Goal: Check status: Check status

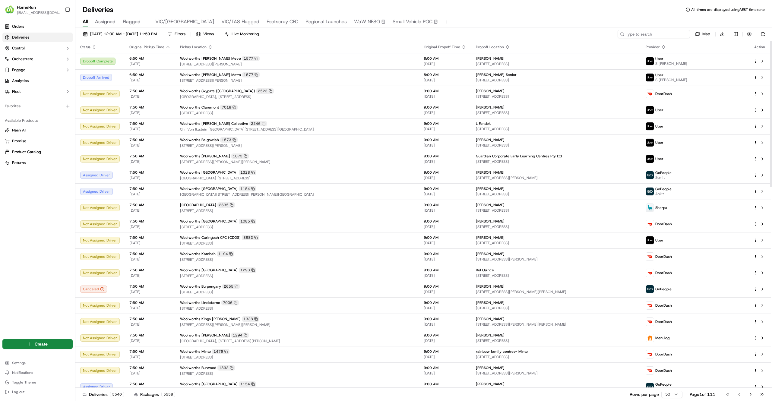
click at [654, 31] on input at bounding box center [653, 34] width 72 height 8
paste input "269491382"
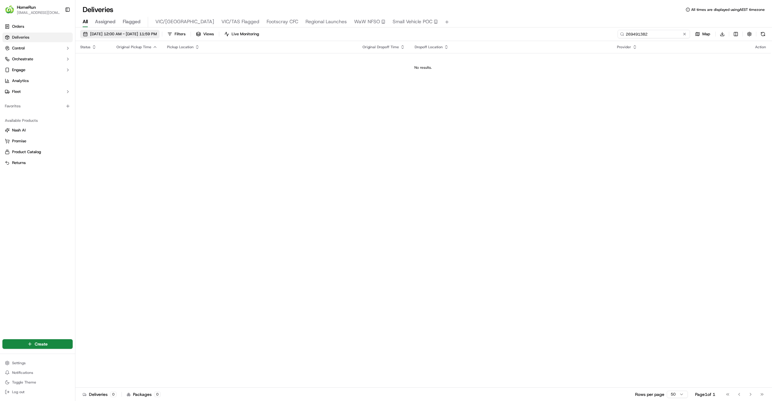
type input "269491382"
click at [109, 36] on span "[DATE] 12:00 AM - [DATE] 11:59 PM" at bounding box center [123, 33] width 67 height 5
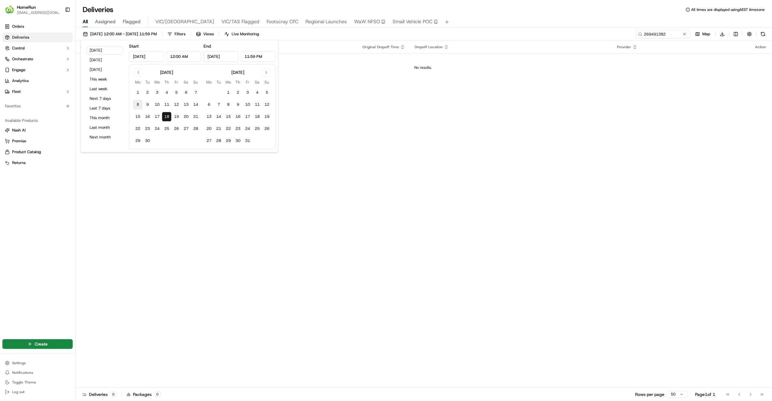
click at [138, 108] on button "8" at bounding box center [138, 105] width 10 height 10
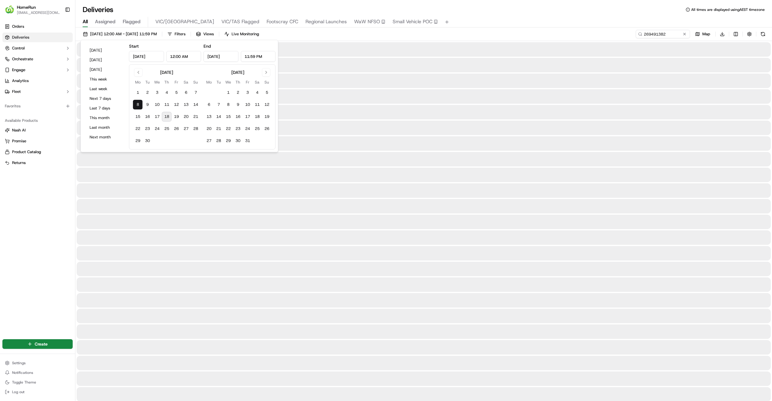
type input "[DATE]"
click at [168, 118] on button "18" at bounding box center [167, 117] width 10 height 10
type input "[DATE]"
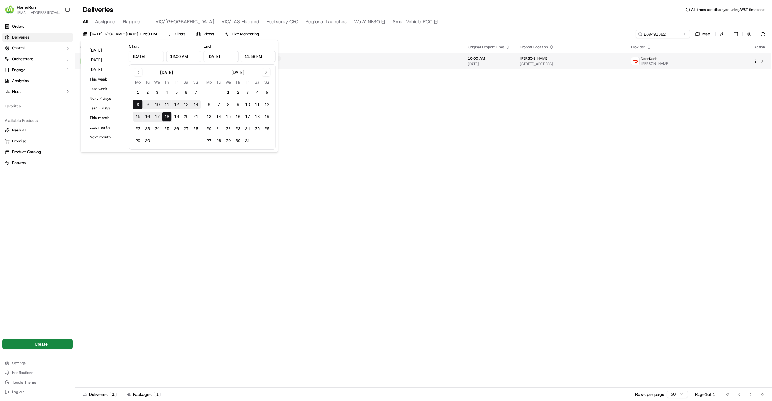
click at [590, 66] on span "[STREET_ADDRESS]" at bounding box center [571, 64] width 102 height 5
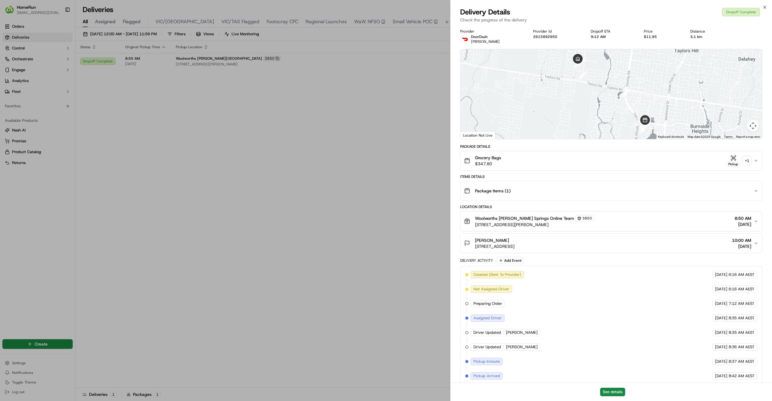
click at [744, 160] on div "+ 1" at bounding box center [747, 160] width 8 height 8
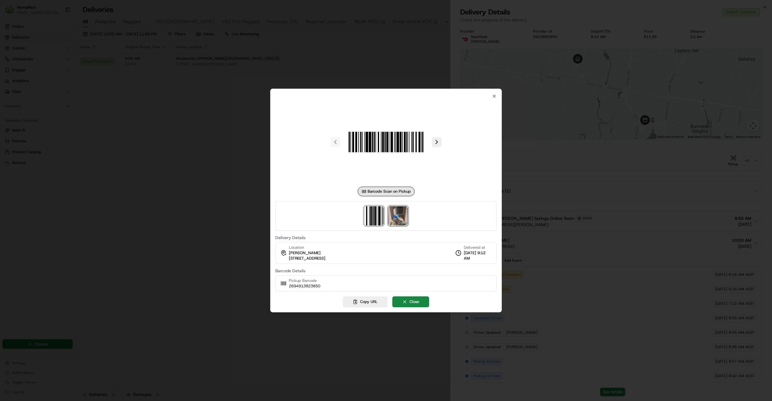
click at [400, 218] on img at bounding box center [397, 215] width 19 height 19
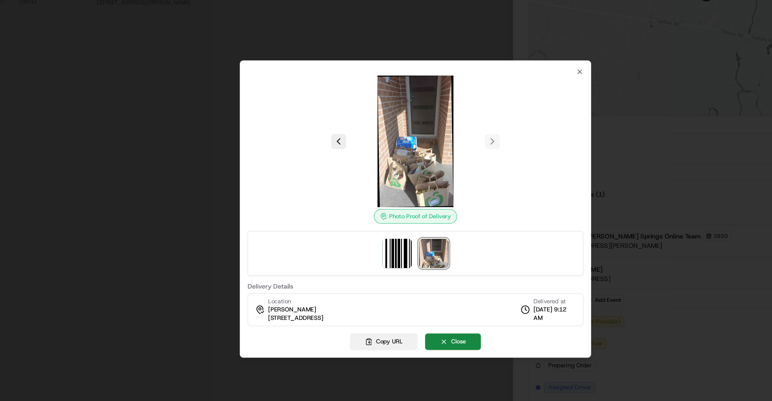
click at [371, 289] on button "Copy URL" at bounding box center [365, 287] width 45 height 11
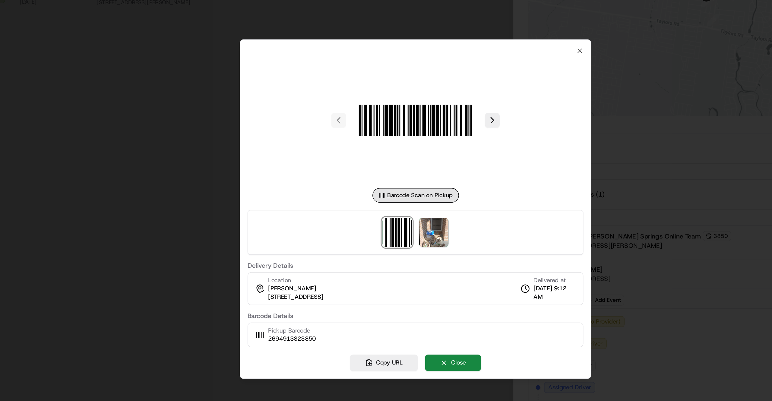
click at [202, 179] on div at bounding box center [386, 200] width 772 height 401
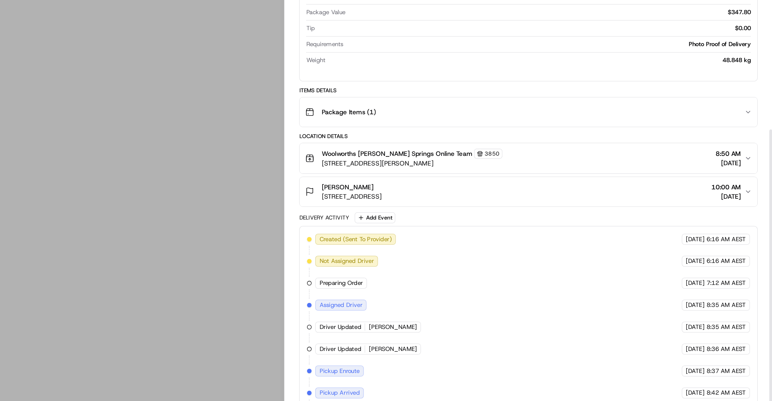
scroll to position [195, 0]
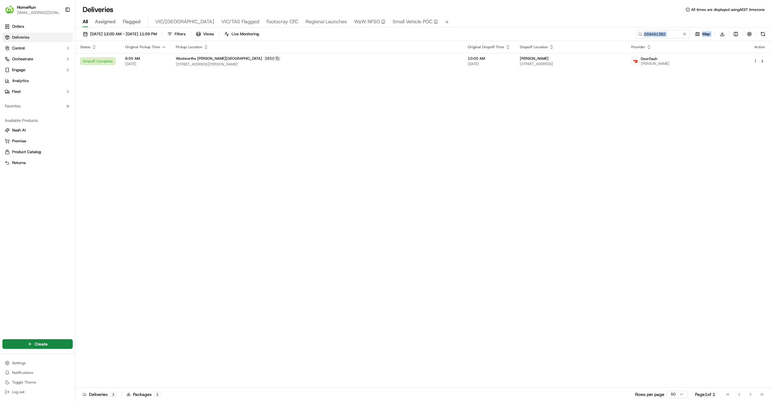
drag, startPoint x: 545, startPoint y: 244, endPoint x: 427, endPoint y: 33, distance: 241.3
click at [391, 66] on span "[STREET_ADDRESS][PERSON_NAME]" at bounding box center [317, 64] width 282 height 5
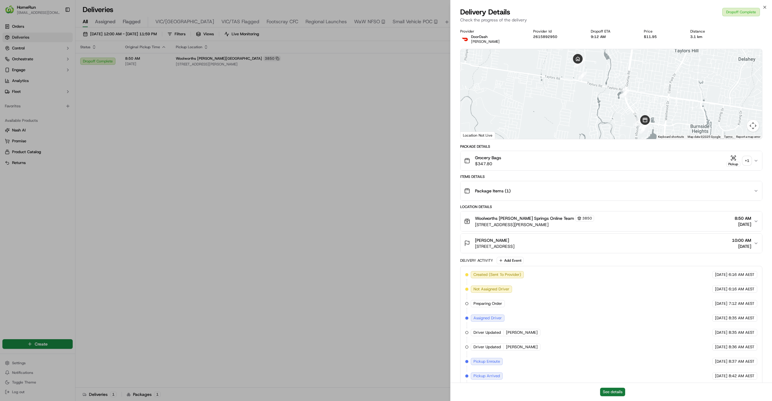
click at [606, 391] on button "See details" at bounding box center [612, 392] width 25 height 8
click at [586, 161] on div "Grocery Bags $347.80 Pickup + 1" at bounding box center [608, 161] width 289 height 12
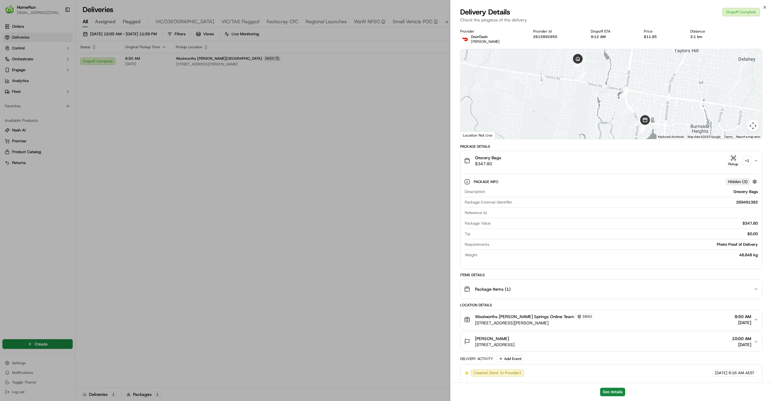
click at [737, 206] on div "Package External Identifier 269491382" at bounding box center [611, 204] width 293 height 8
click at [738, 204] on div "269491382" at bounding box center [636, 202] width 243 height 5
copy div "269491382"
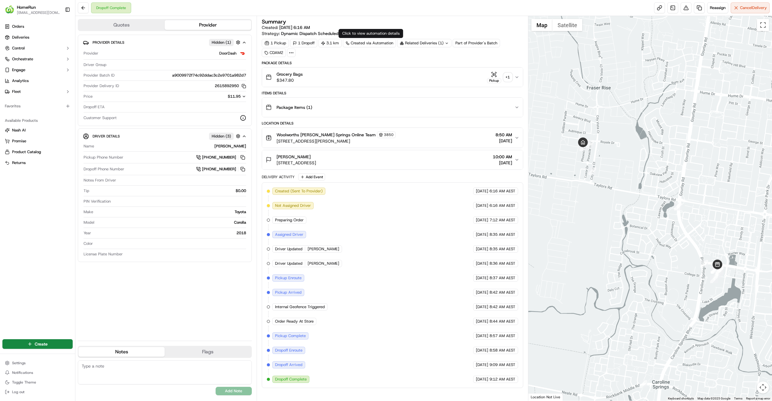
click at [445, 47] on div "Related Deliveries (1)" at bounding box center [424, 43] width 54 height 8
click at [431, 69] on span "269464672" at bounding box center [432, 67] width 22 height 5
click at [507, 81] on div "+ 1" at bounding box center [507, 77] width 8 height 8
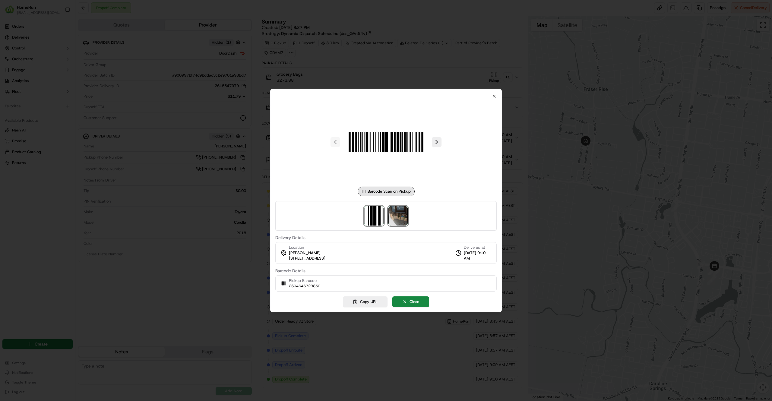
click at [399, 213] on img at bounding box center [397, 215] width 19 height 19
click at [536, 202] on div at bounding box center [386, 200] width 772 height 401
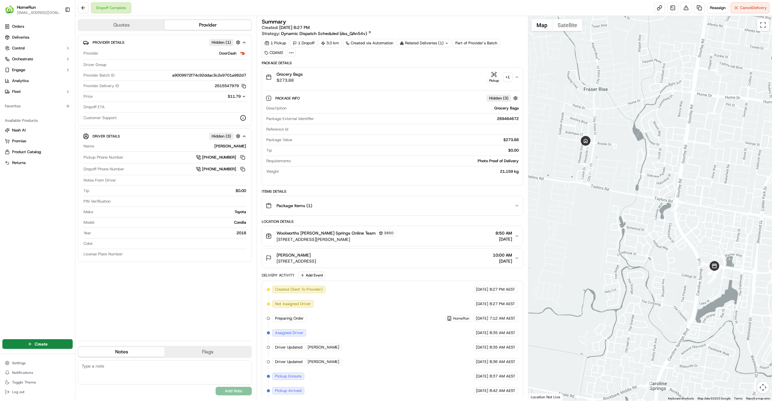
click at [494, 120] on div "269464672" at bounding box center [417, 118] width 202 height 5
copy div "269464672"
click at [22, 39] on span "Deliveries" at bounding box center [20, 37] width 17 height 5
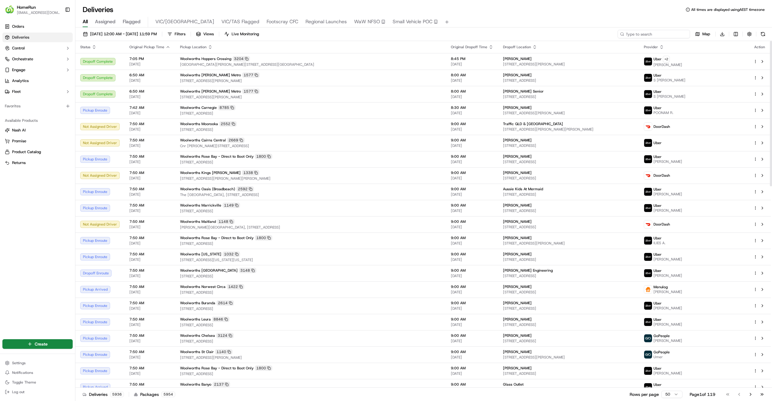
click at [656, 33] on input at bounding box center [653, 34] width 72 height 8
paste input "269230055"
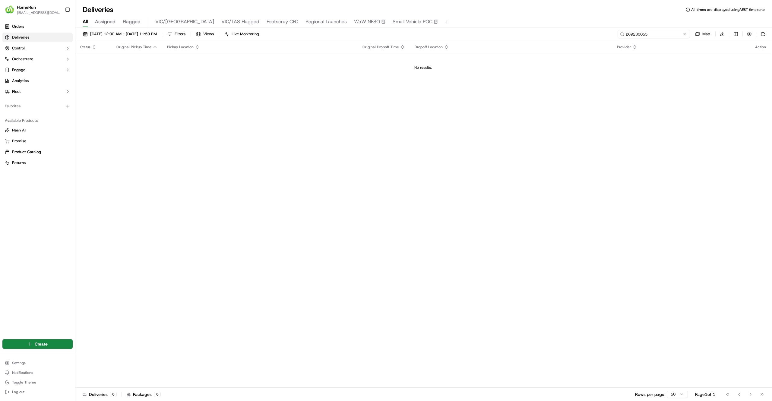
click at [626, 36] on input "269230055" at bounding box center [653, 34] width 72 height 8
type input "269230055"
click at [157, 32] on span "[DATE] 12:00 AM - [DATE] 11:59 PM" at bounding box center [123, 33] width 67 height 5
